Goal: Information Seeking & Learning: Learn about a topic

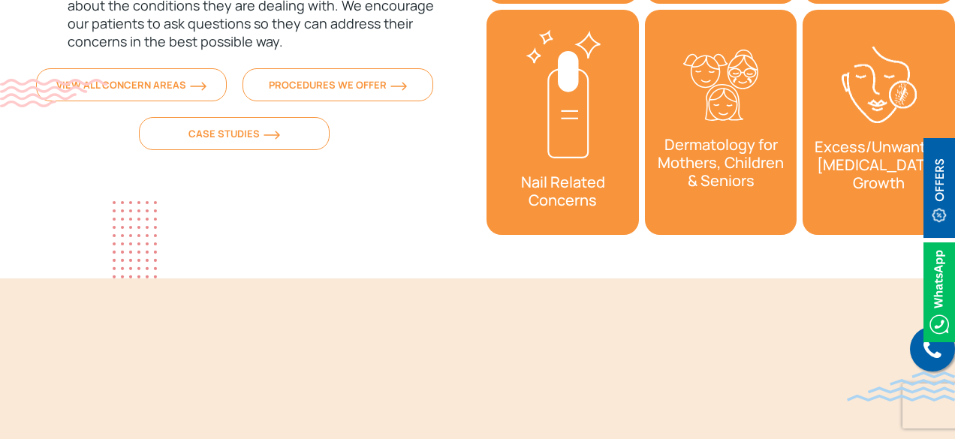
scroll to position [5098, 0]
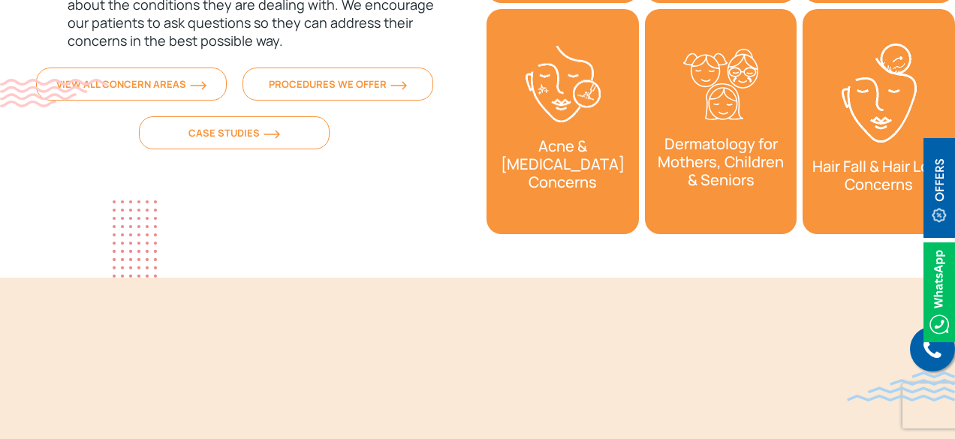
click at [479, 165] on h3 "Nail Related Concerns" at bounding box center [403, 190] width 152 height 51
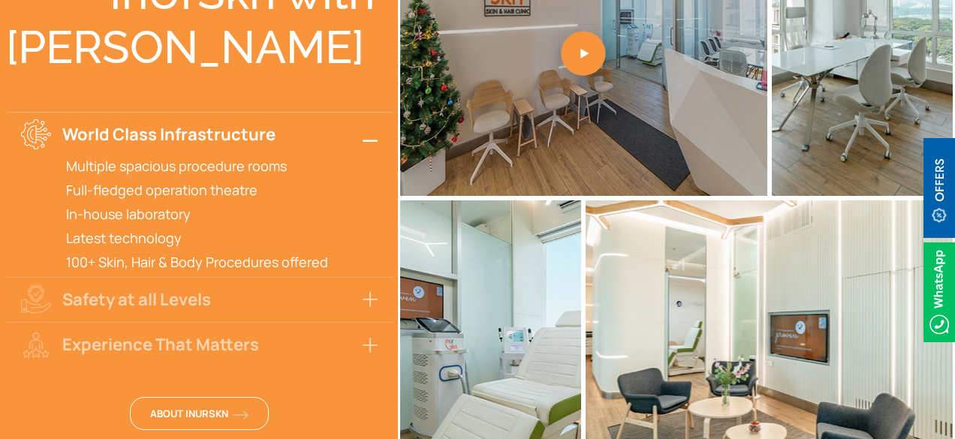
scroll to position [3379, 0]
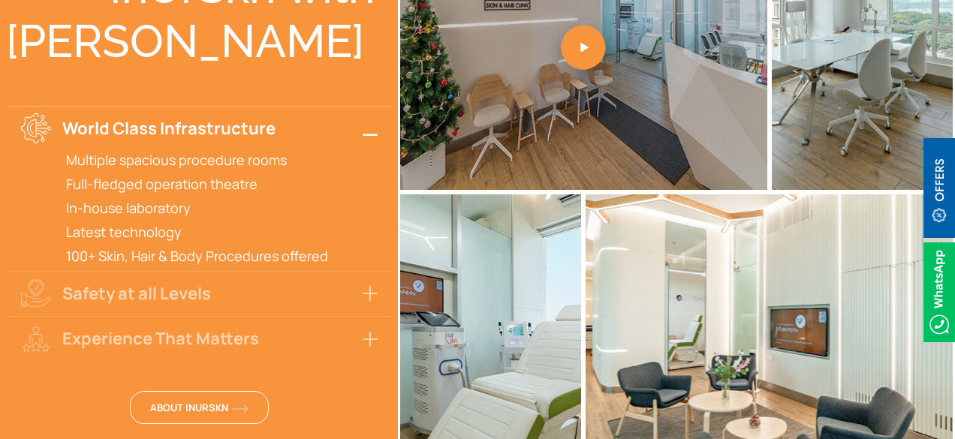
click at [376, 122] on button "World Class Infrastructure" at bounding box center [199, 128] width 387 height 45
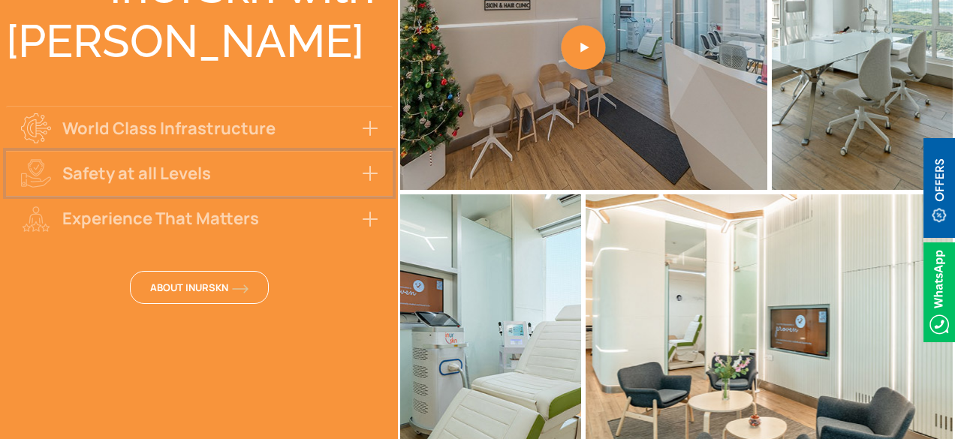
click at [366, 151] on button "Safety at all Levels" at bounding box center [199, 173] width 387 height 45
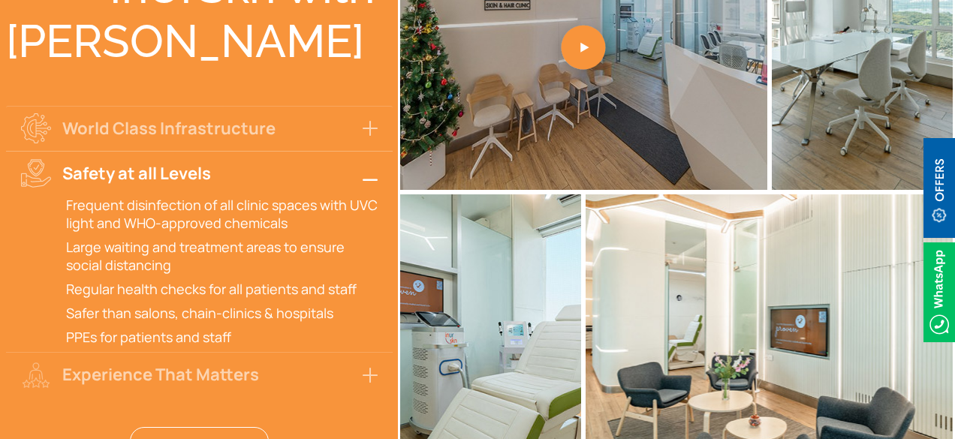
click at [366, 151] on button "Safety at all Levels" at bounding box center [199, 173] width 387 height 45
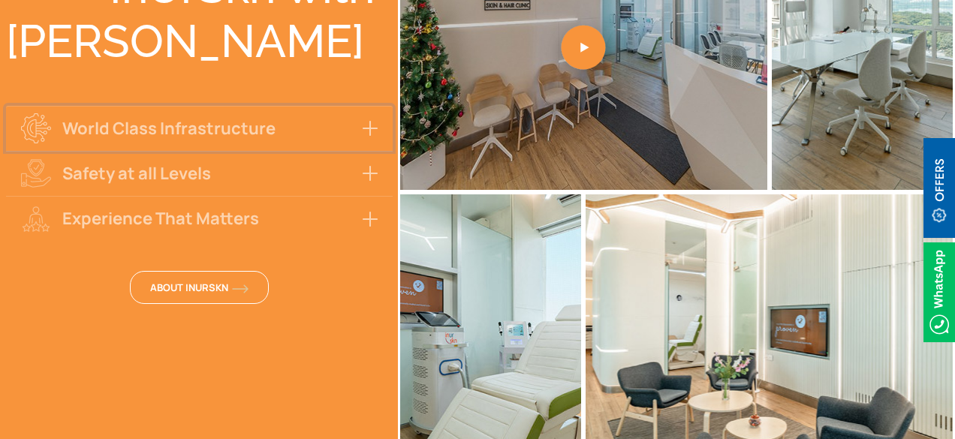
click at [371, 116] on button "World Class Infrastructure" at bounding box center [199, 128] width 387 height 45
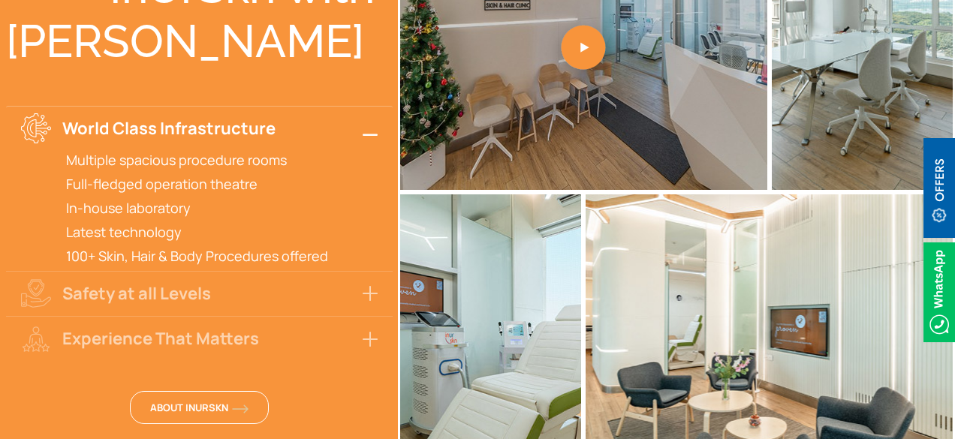
click at [371, 116] on button "World Class Infrastructure" at bounding box center [199, 128] width 387 height 45
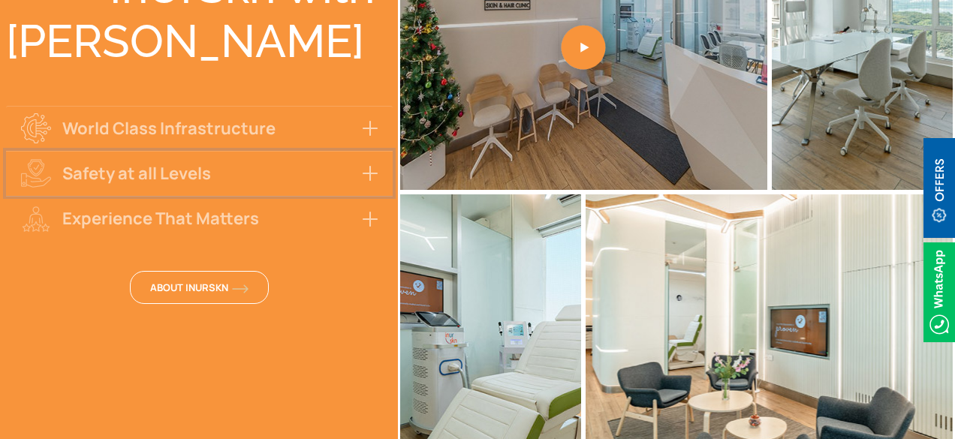
click at [360, 151] on button "Safety at all Levels" at bounding box center [199, 173] width 387 height 45
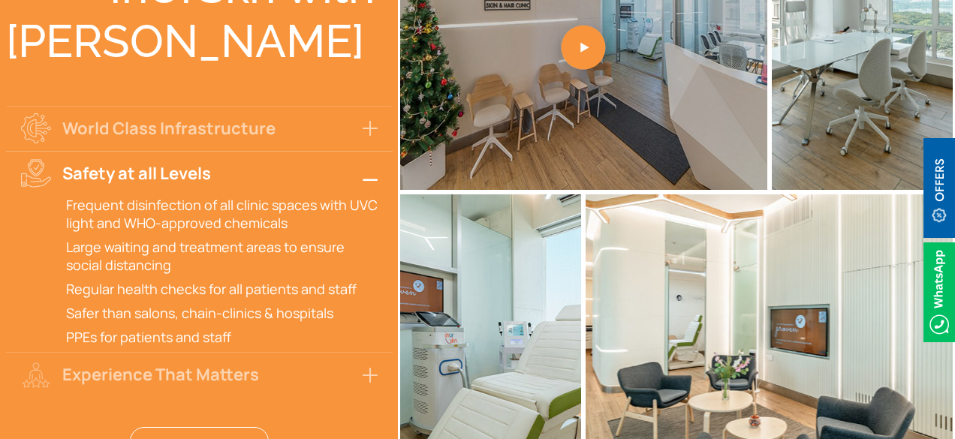
click at [360, 151] on button "Safety at all Levels" at bounding box center [199, 173] width 387 height 45
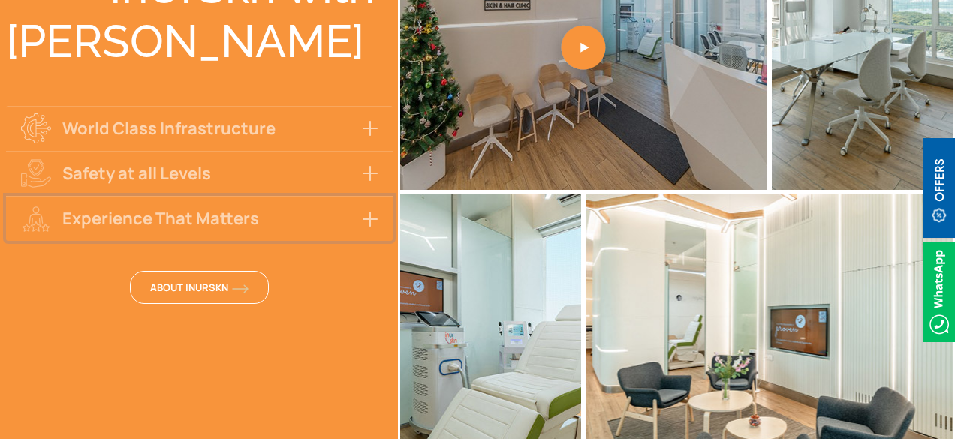
click at [354, 211] on button "Experience That Matters" at bounding box center [199, 218] width 387 height 45
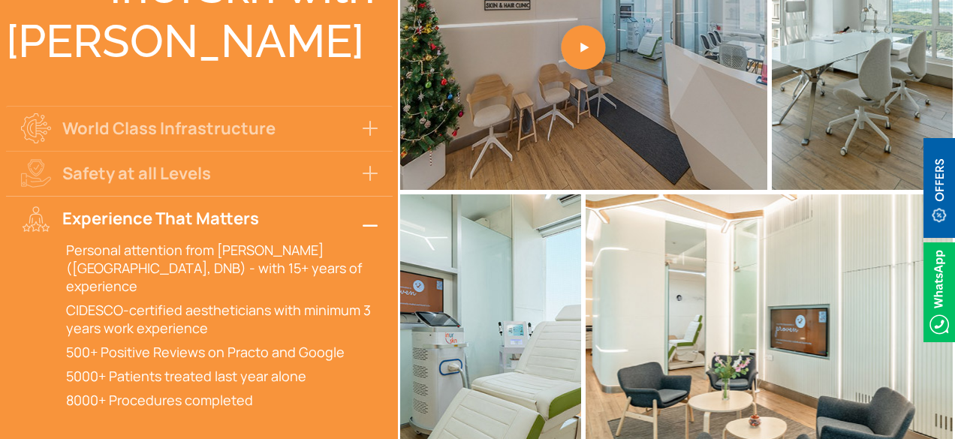
click at [354, 211] on button "Experience That Matters" at bounding box center [199, 218] width 387 height 45
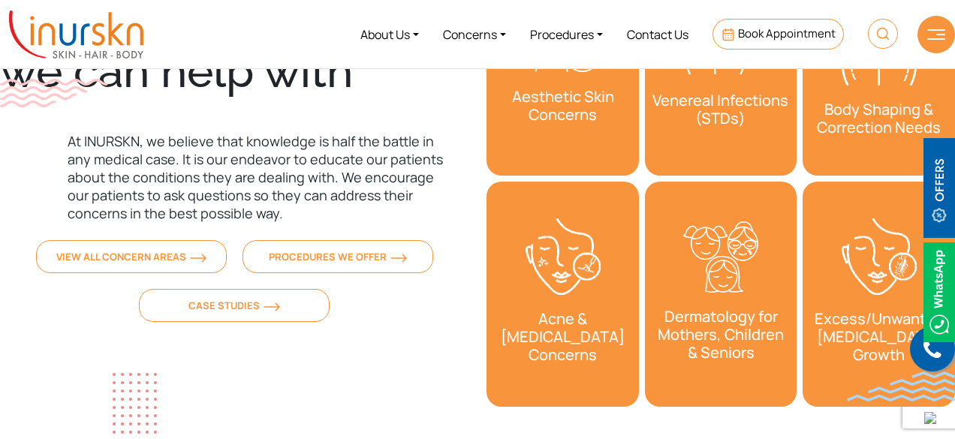
scroll to position [4927, 0]
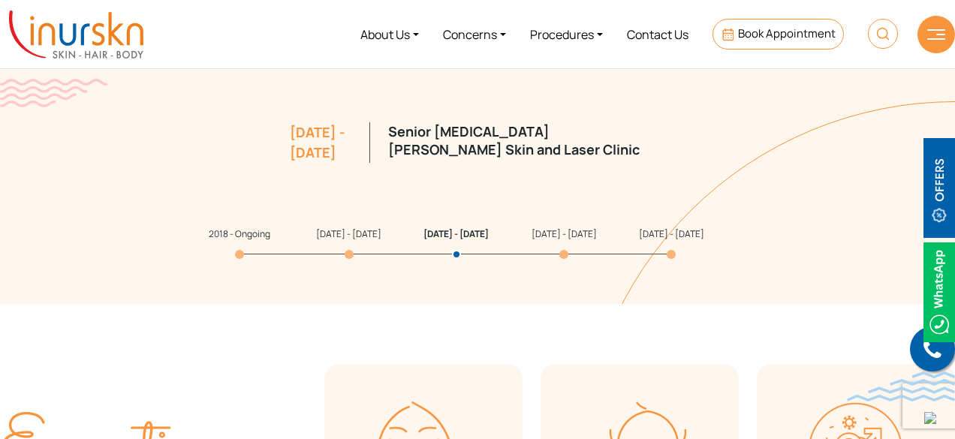
scroll to position [1536, 0]
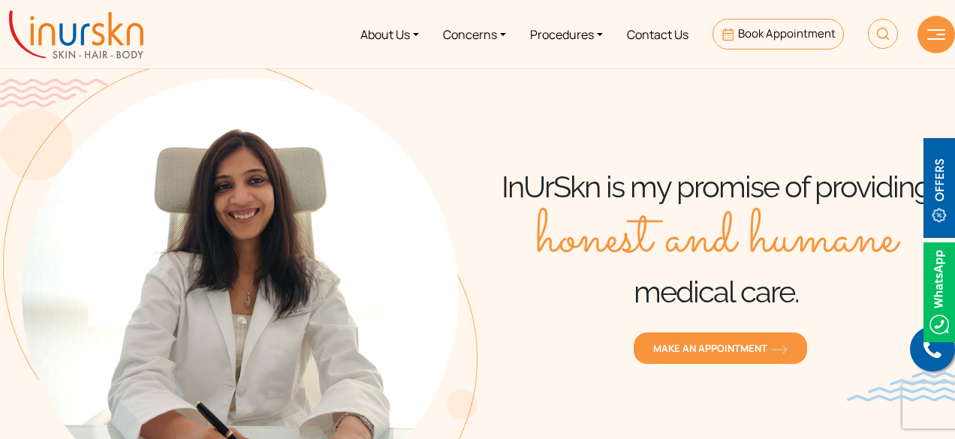
click at [351, 179] on img at bounding box center [239, 269] width 478 height 418
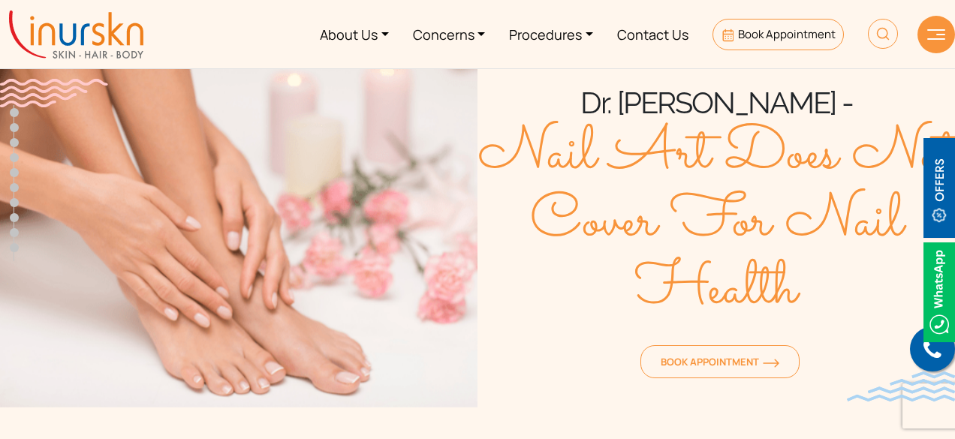
click at [90, 39] on body "Enquiry Form Submit Offers & Pricing View All Permanent Laser Hair Reduction – …" at bounding box center [477, 189] width 955 height 439
